Goal: Transaction & Acquisition: Purchase product/service

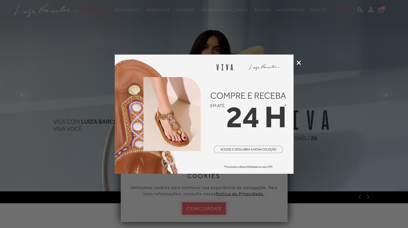
click at [272, 65] on div at bounding box center [204, 114] width 408 height 228
click at [272, 63] on icon at bounding box center [298, 62] width 4 height 4
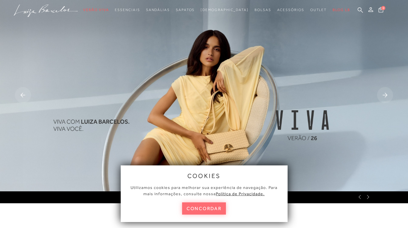
click at [207, 208] on button "concordar" at bounding box center [204, 208] width 44 height 12
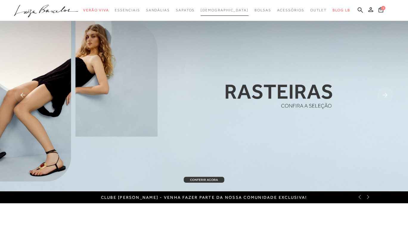
click at [219, 6] on link "[DEMOGRAPHIC_DATA]" at bounding box center [225, 10] width 48 height 11
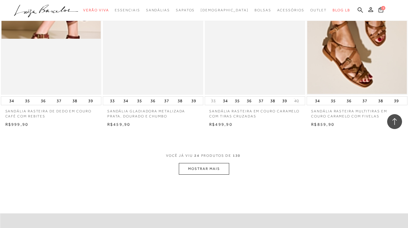
scroll to position [1073, 0]
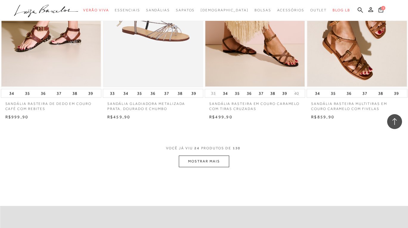
click at [199, 162] on button "MOSTRAR MAIS" at bounding box center [204, 162] width 50 height 12
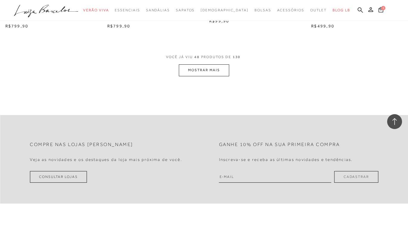
scroll to position [2294, 0]
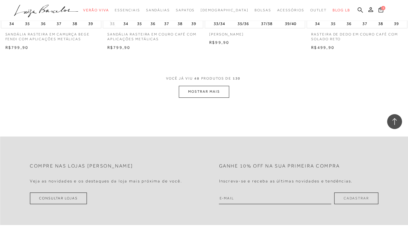
click at [197, 94] on button "MOSTRAR MAIS" at bounding box center [204, 92] width 50 height 12
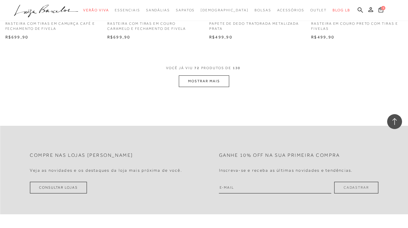
scroll to position [3426, 0]
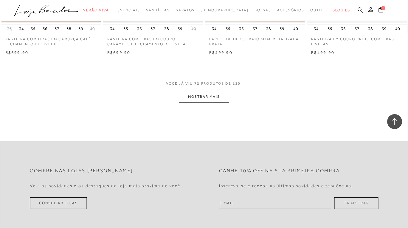
click at [197, 94] on button "MOSTRAR MAIS" at bounding box center [204, 97] width 50 height 12
